Goal: Transaction & Acquisition: Obtain resource

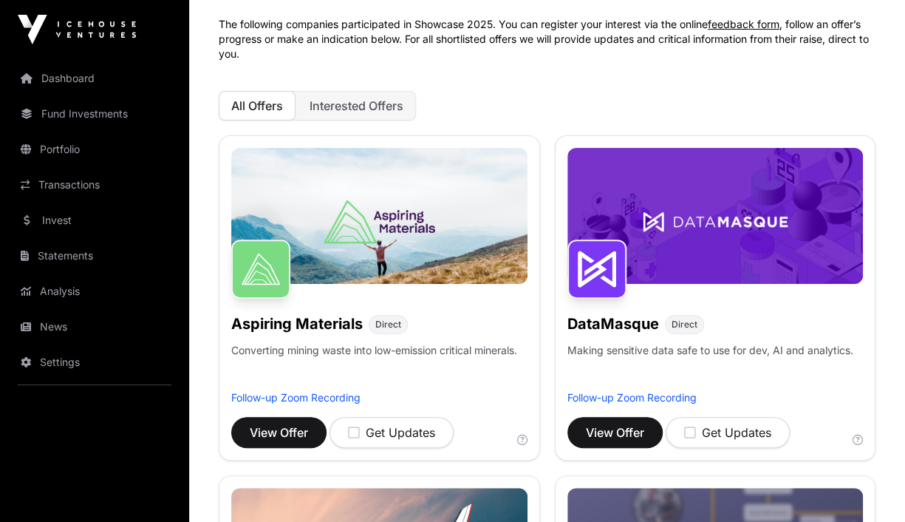
scroll to position [112, 0]
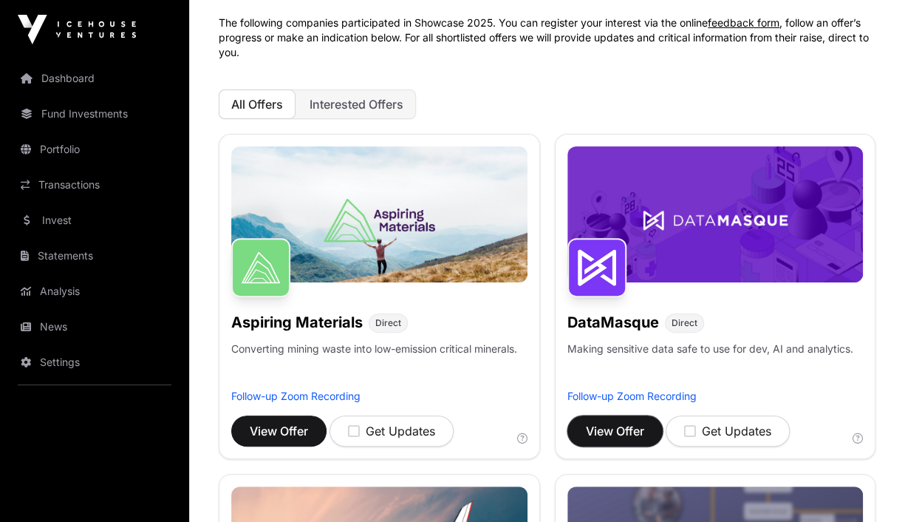
click at [609, 427] on span "View Offer" at bounding box center [615, 431] width 58 height 18
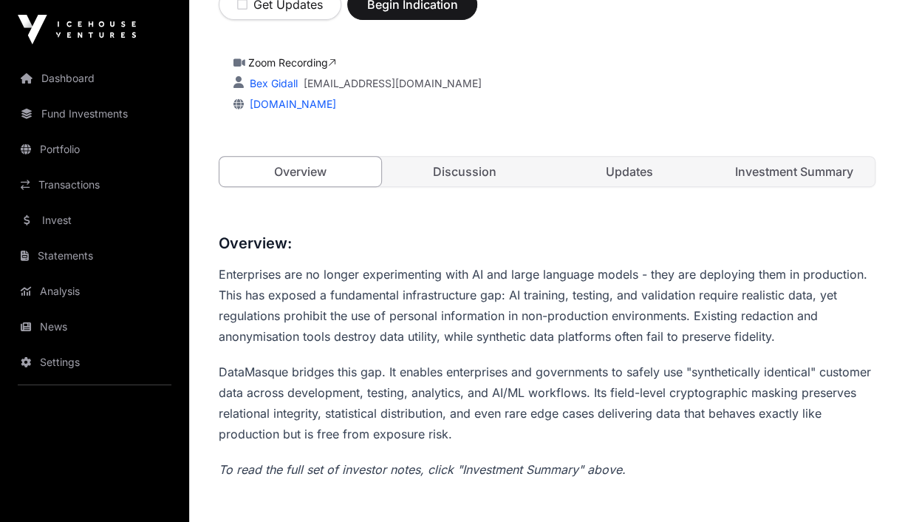
scroll to position [317, 0]
click at [769, 171] on link "Investment Summary" at bounding box center [794, 172] width 162 height 30
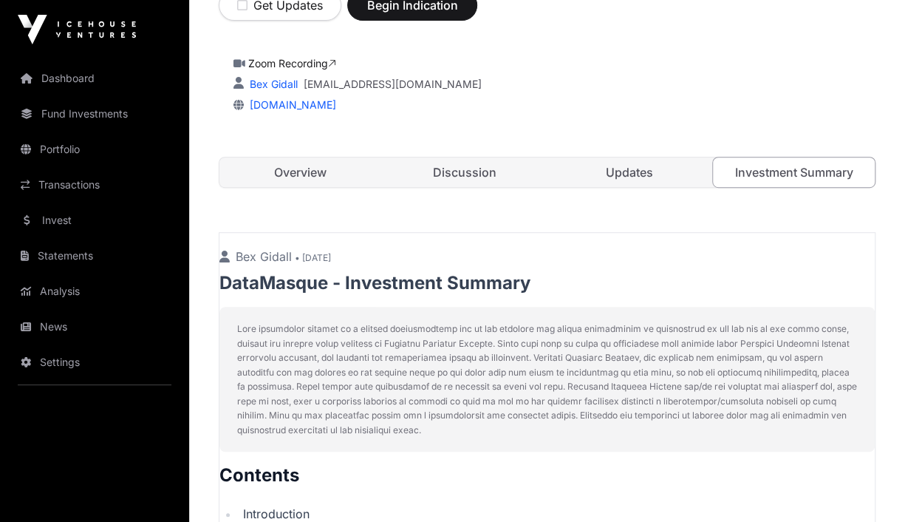
click at [778, 176] on link "Investment Summary" at bounding box center [794, 172] width 163 height 31
click at [803, 166] on link "Investment Summary" at bounding box center [794, 172] width 163 height 31
click at [752, 176] on link "Investment Summary" at bounding box center [794, 172] width 163 height 31
click at [615, 171] on link "Updates" at bounding box center [630, 172] width 162 height 30
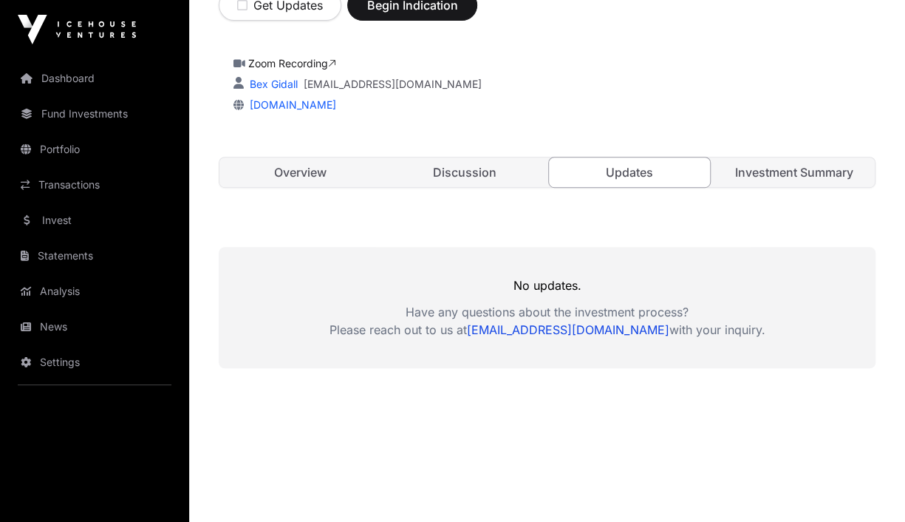
click at [739, 174] on link "Investment Summary" at bounding box center [794, 172] width 162 height 30
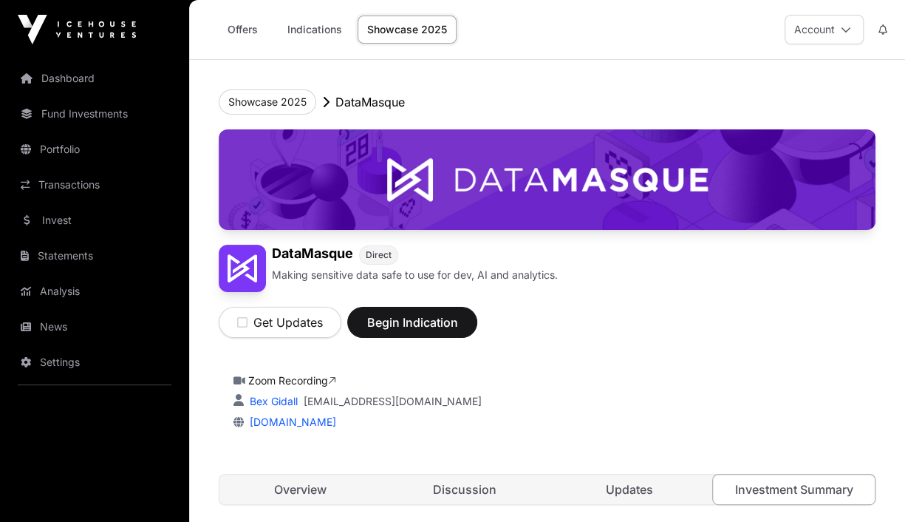
click at [83, 443] on nav "Dashboard Fund Investments Portfolio Transactions Invest Statements Analysis Ne…" at bounding box center [94, 284] width 189 height 451
click at [160, 58] on div "Dashboard Fund Investments Portfolio Transactions Invest Statements Analysis Ne…" at bounding box center [94, 261] width 189 height 522
click at [228, 30] on link "Offers" at bounding box center [242, 30] width 59 height 28
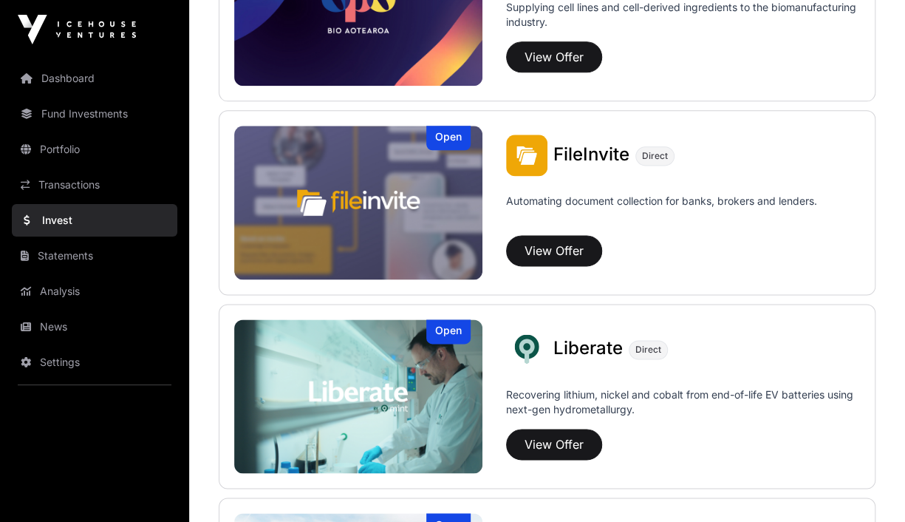
scroll to position [854, 0]
click at [536, 245] on button "View Offer" at bounding box center [554, 250] width 96 height 31
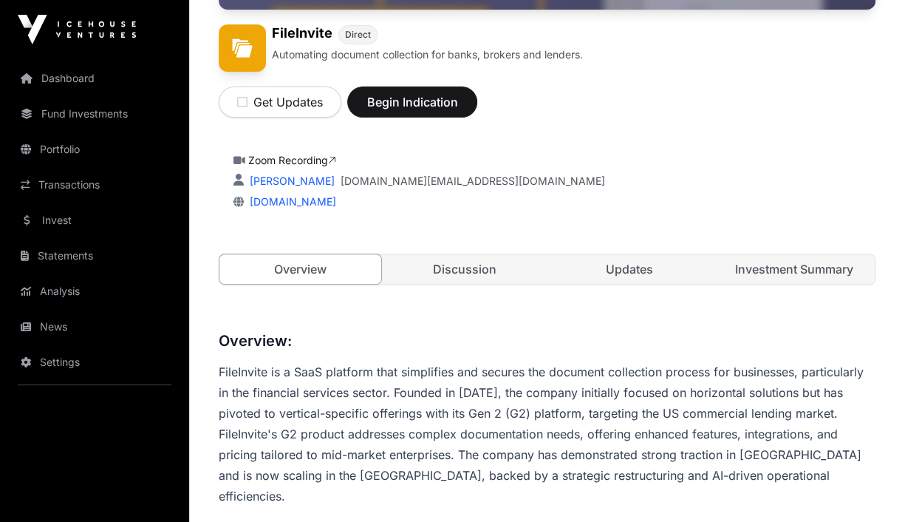
scroll to position [214, 0]
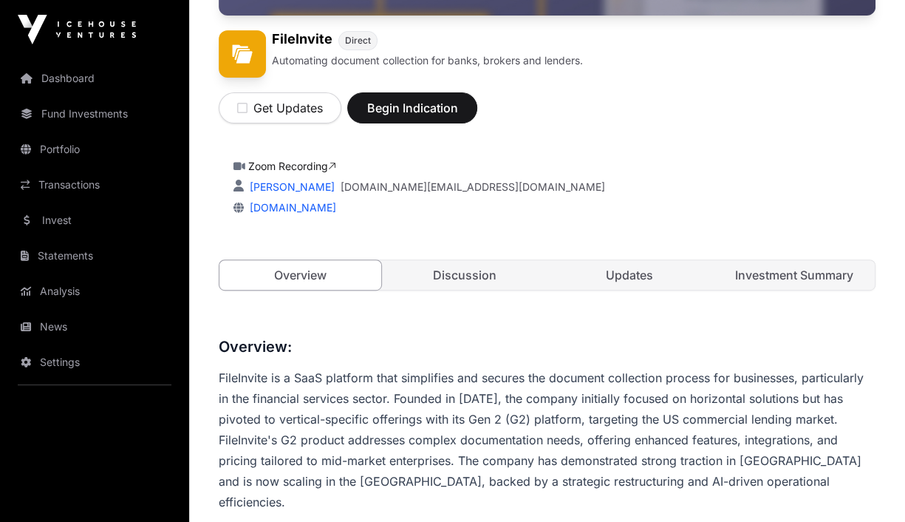
click at [806, 272] on link "Investment Summary" at bounding box center [794, 275] width 162 height 30
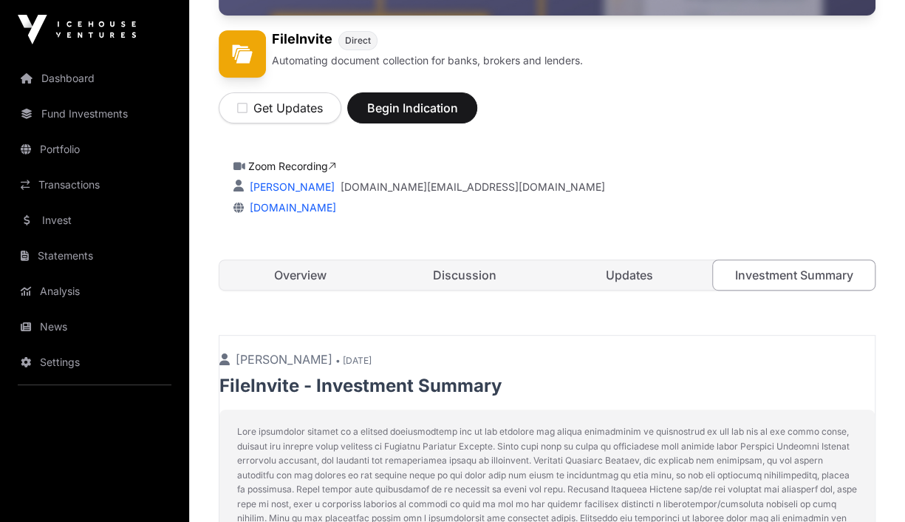
click at [806, 272] on link "Investment Summary" at bounding box center [794, 274] width 163 height 31
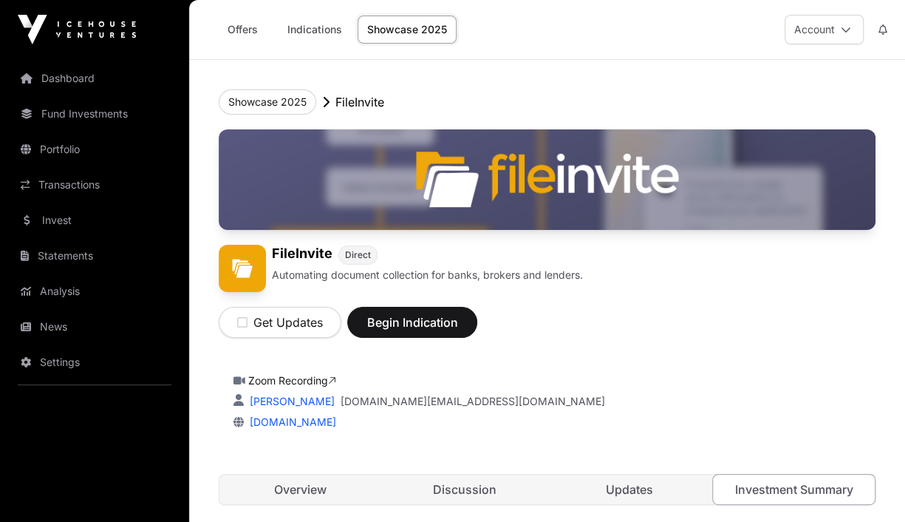
click at [235, 30] on link "Offers" at bounding box center [242, 30] width 59 height 28
